Goal: Task Accomplishment & Management: Manage account settings

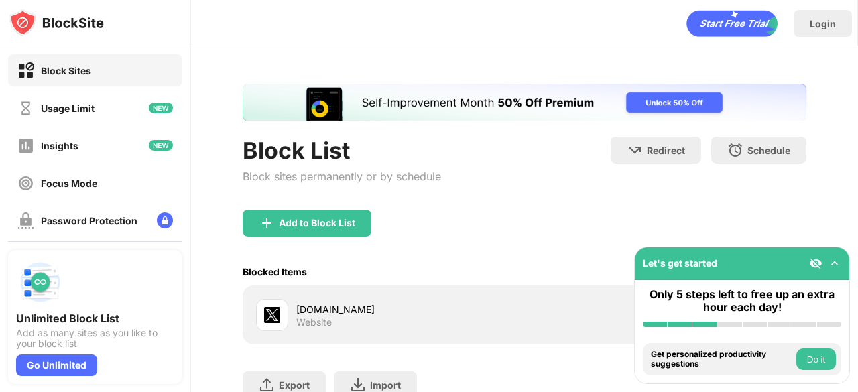
scroll to position [103, 0]
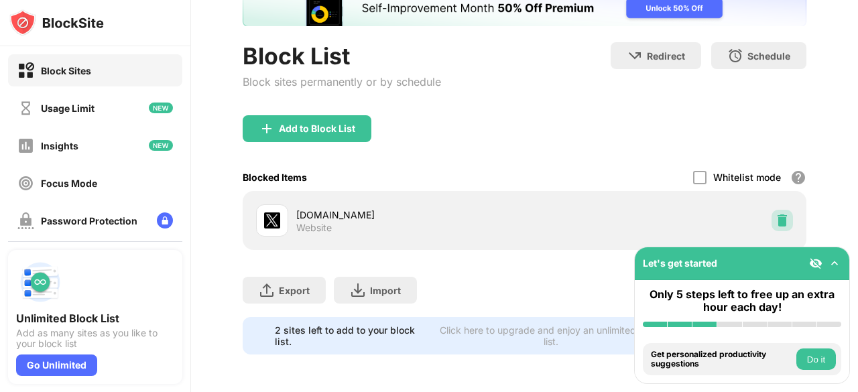
click at [779, 215] on div at bounding box center [782, 220] width 21 height 21
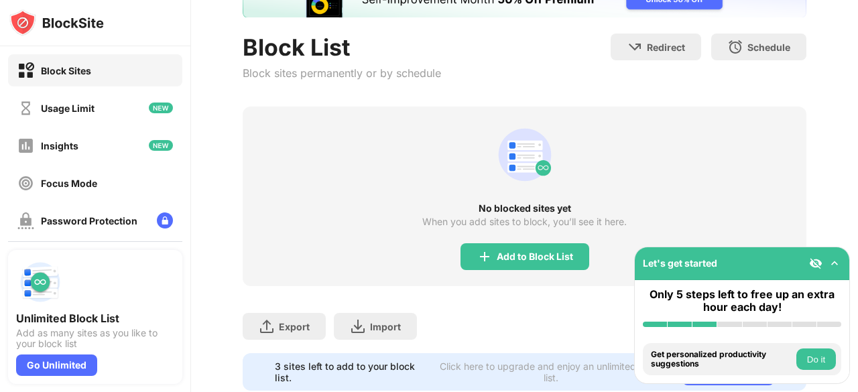
scroll to position [149, 0]
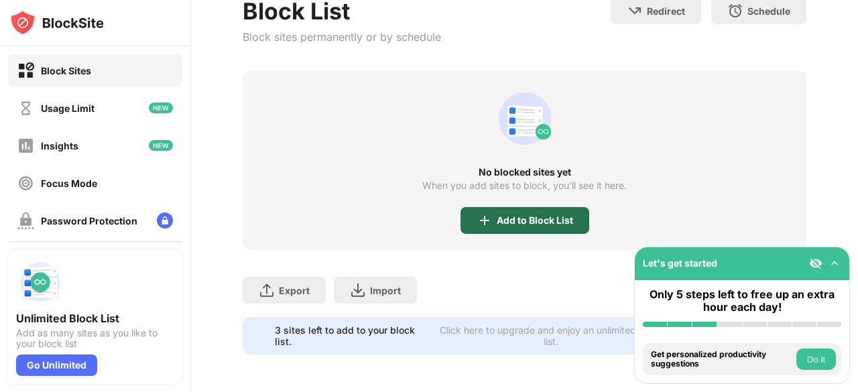
click at [484, 213] on img at bounding box center [485, 221] width 16 height 16
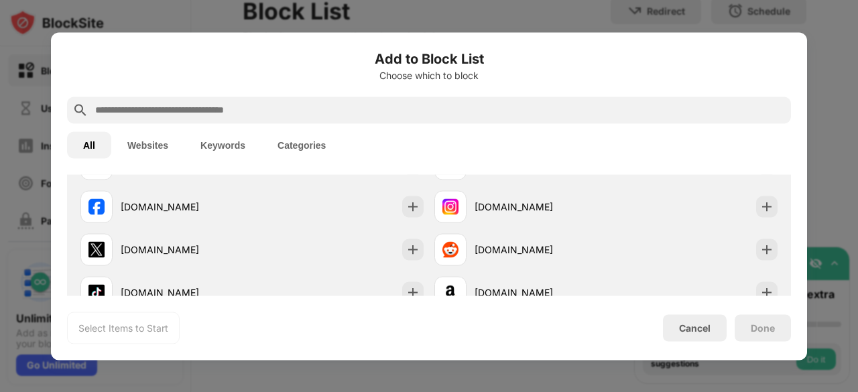
scroll to position [320, 0]
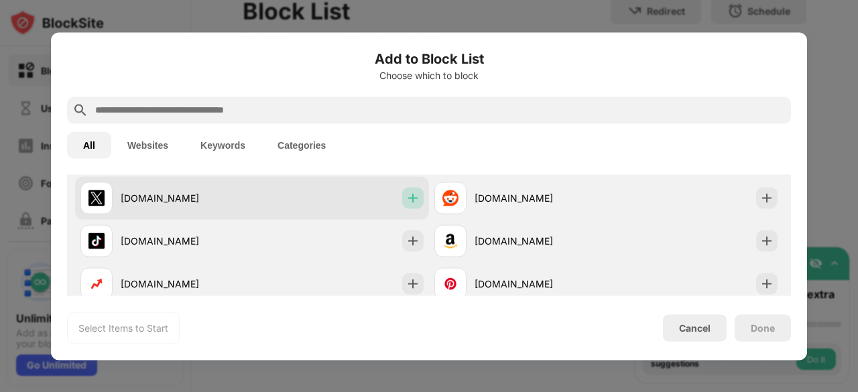
click at [410, 194] on img at bounding box center [412, 197] width 13 height 13
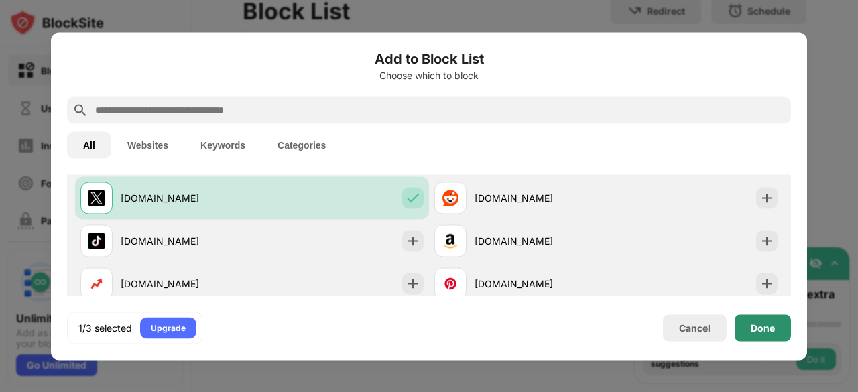
click at [771, 328] on div "Done" at bounding box center [763, 328] width 24 height 11
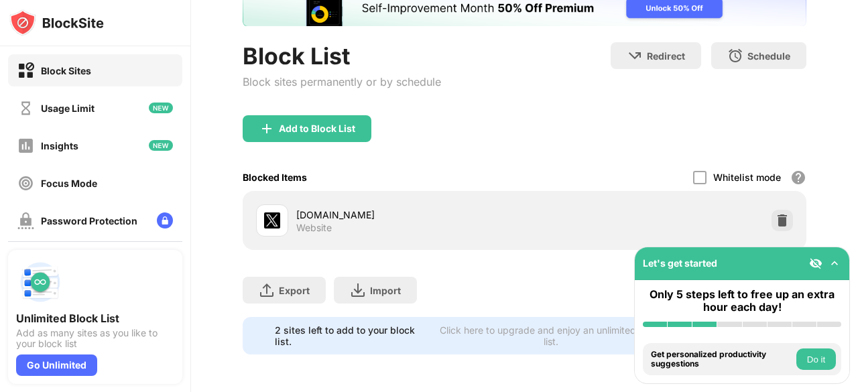
scroll to position [103, 0]
